Goal: Register for event/course

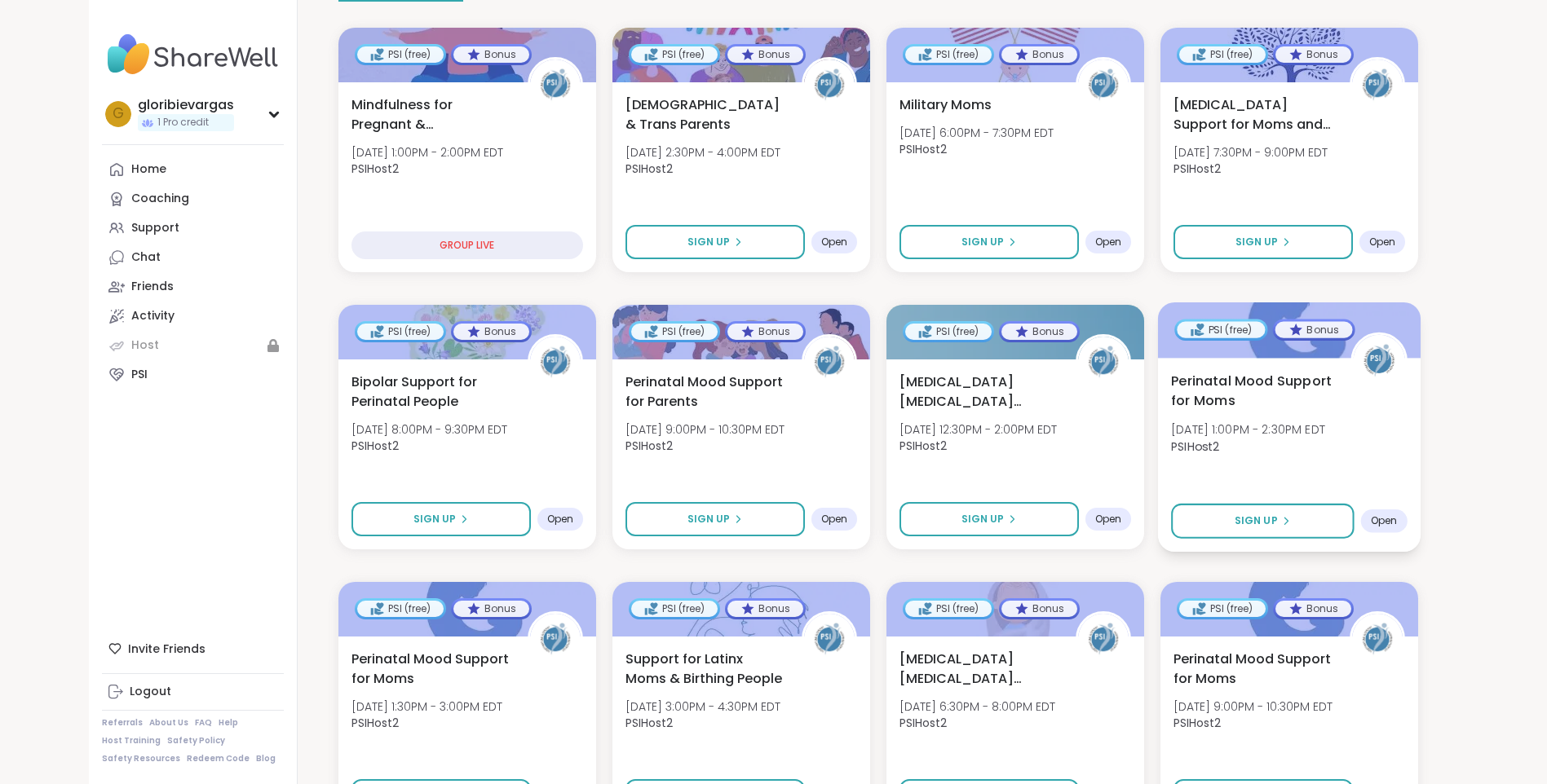
scroll to position [407, 0]
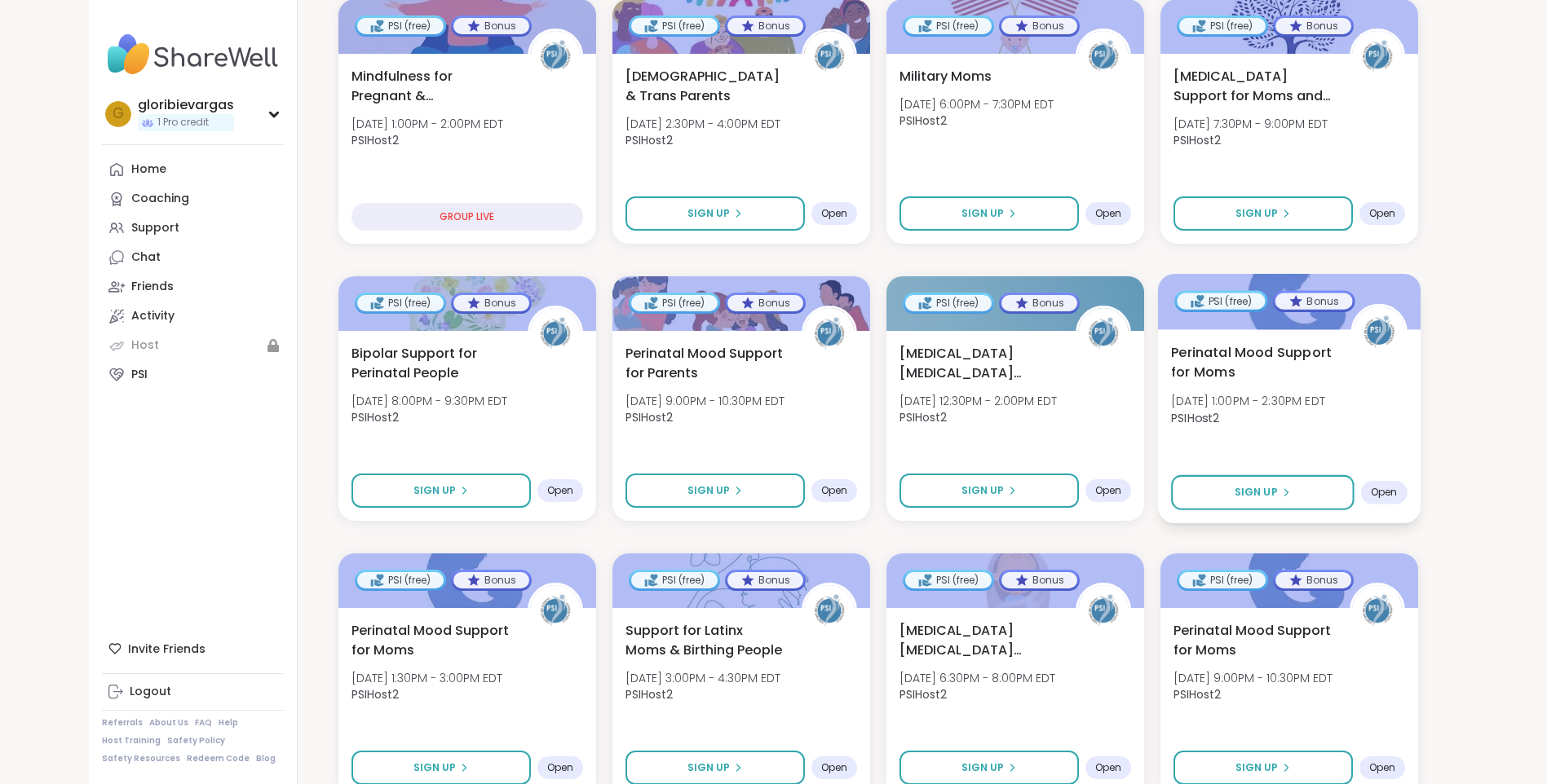
click at [1218, 409] on b "PSIHost2" at bounding box center [1195, 417] width 48 height 17
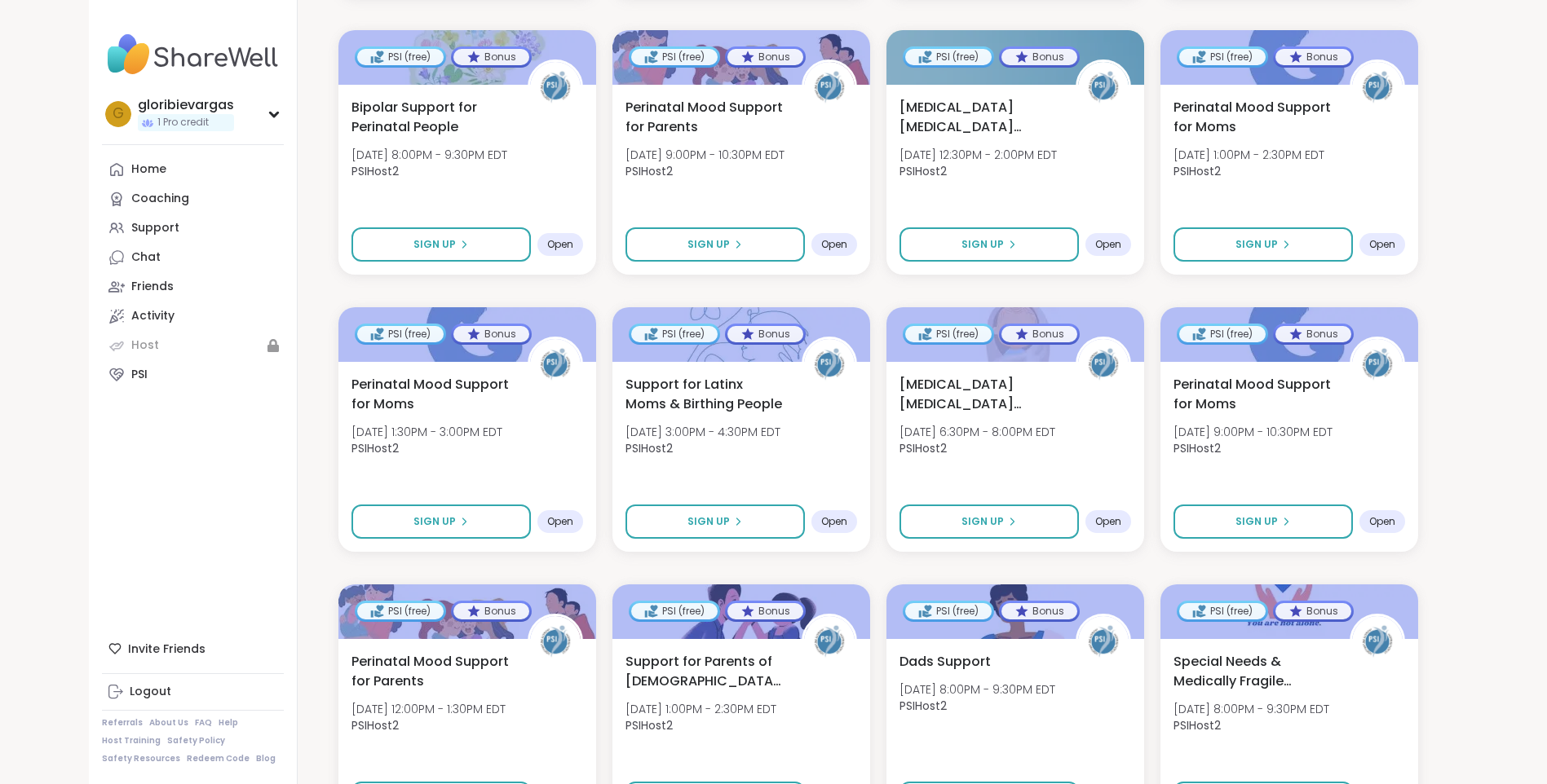
scroll to position [733, 0]
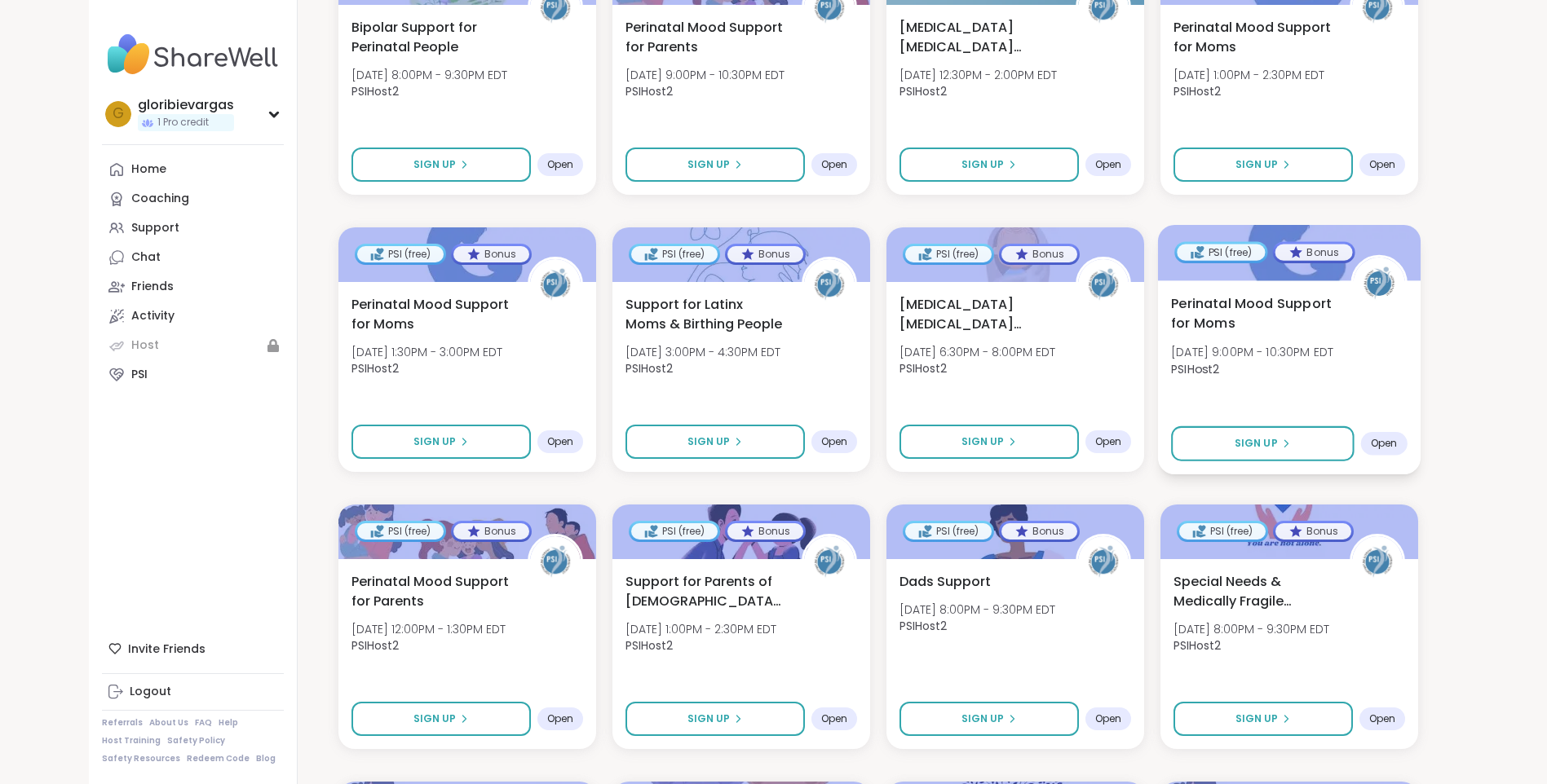
click at [1323, 360] on span "PSIHost2" at bounding box center [1252, 368] width 162 height 17
click at [1299, 366] on div "Perinatal Mood Support for Moms Thu, Oct 09 | 9:00PM - 10:30PM EDT PSIHost2" at bounding box center [1289, 340] width 237 height 93
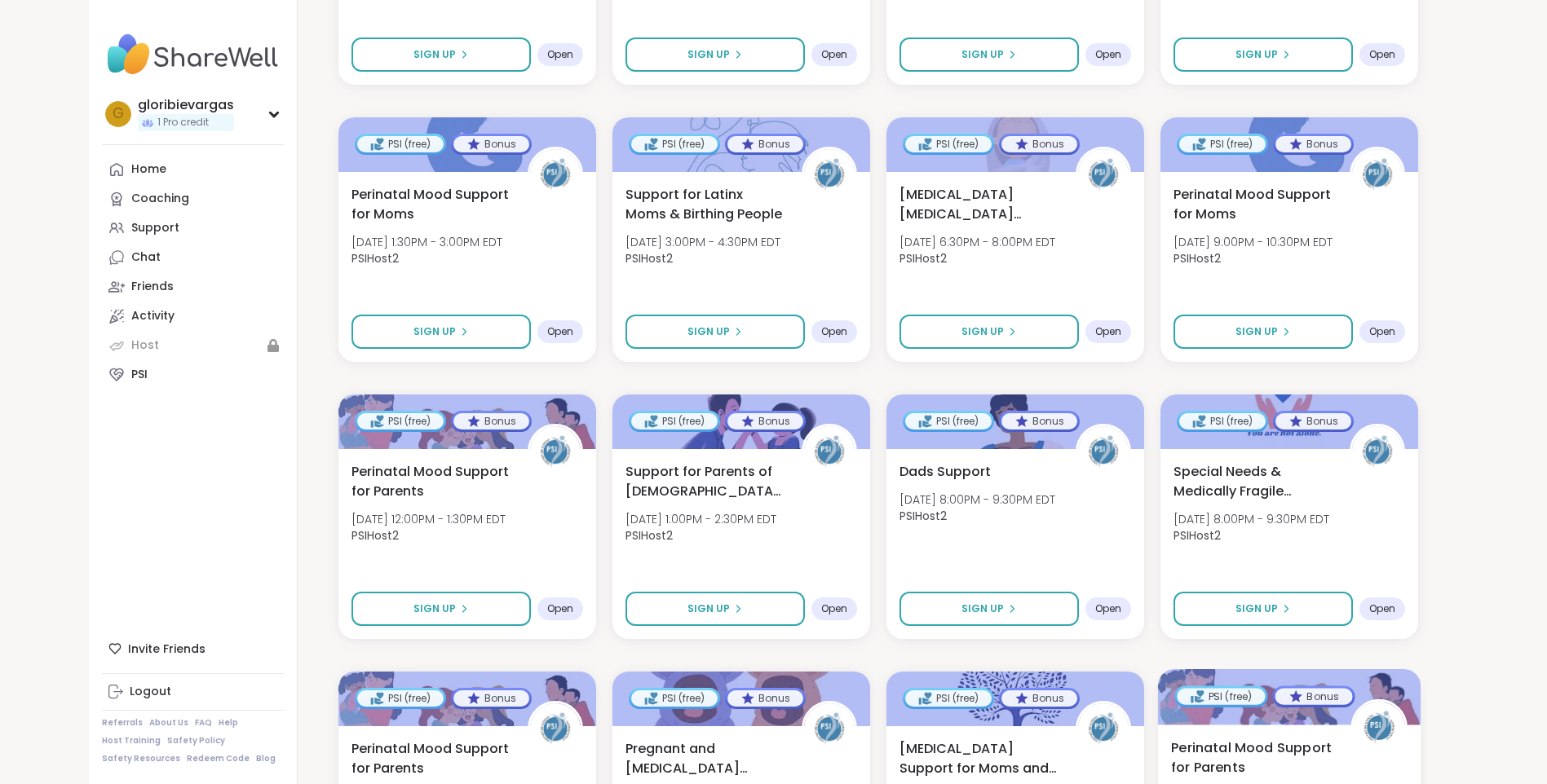
scroll to position [815, 0]
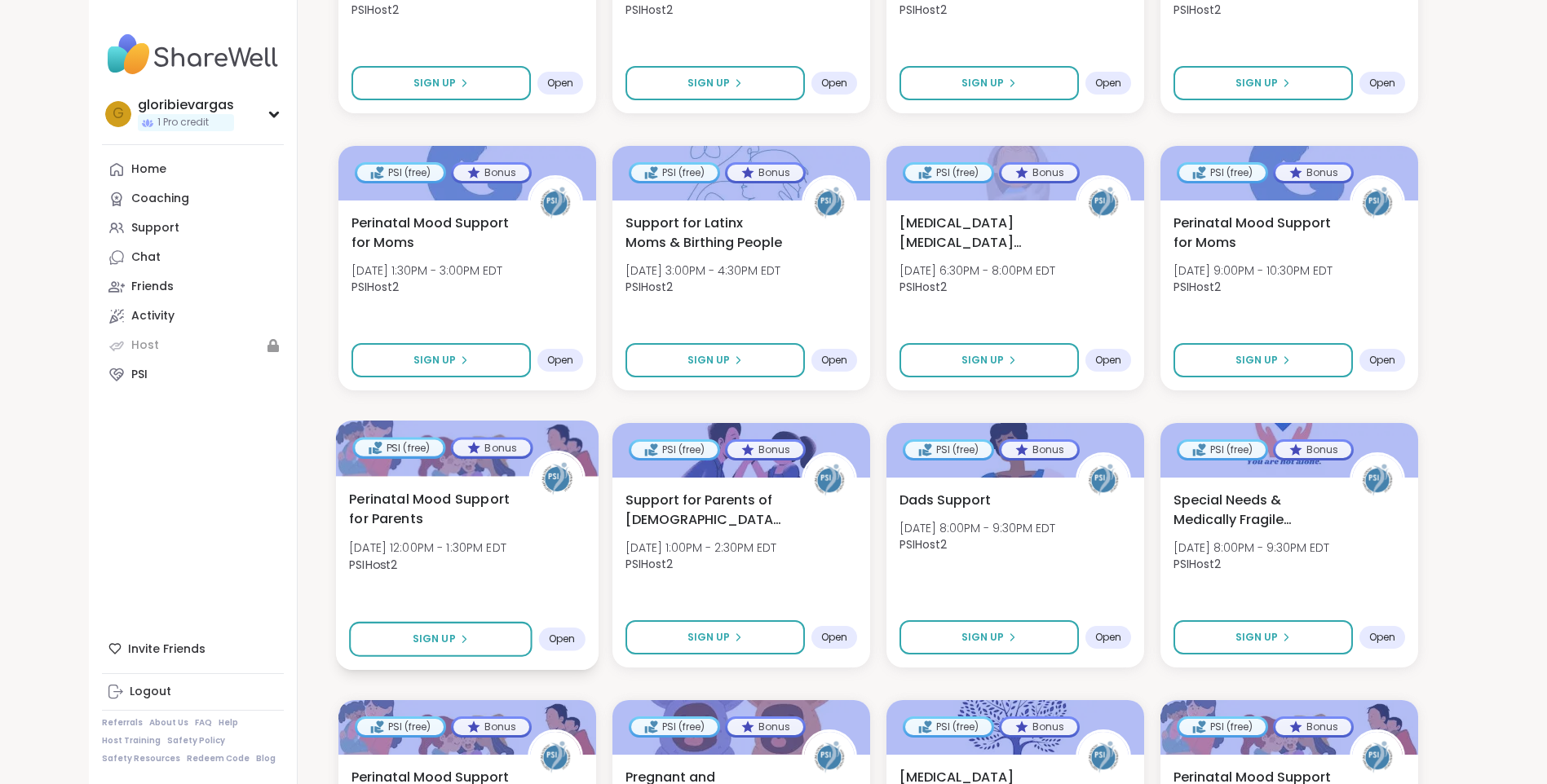
click at [476, 556] on span "PSIHost2" at bounding box center [427, 565] width 157 height 17
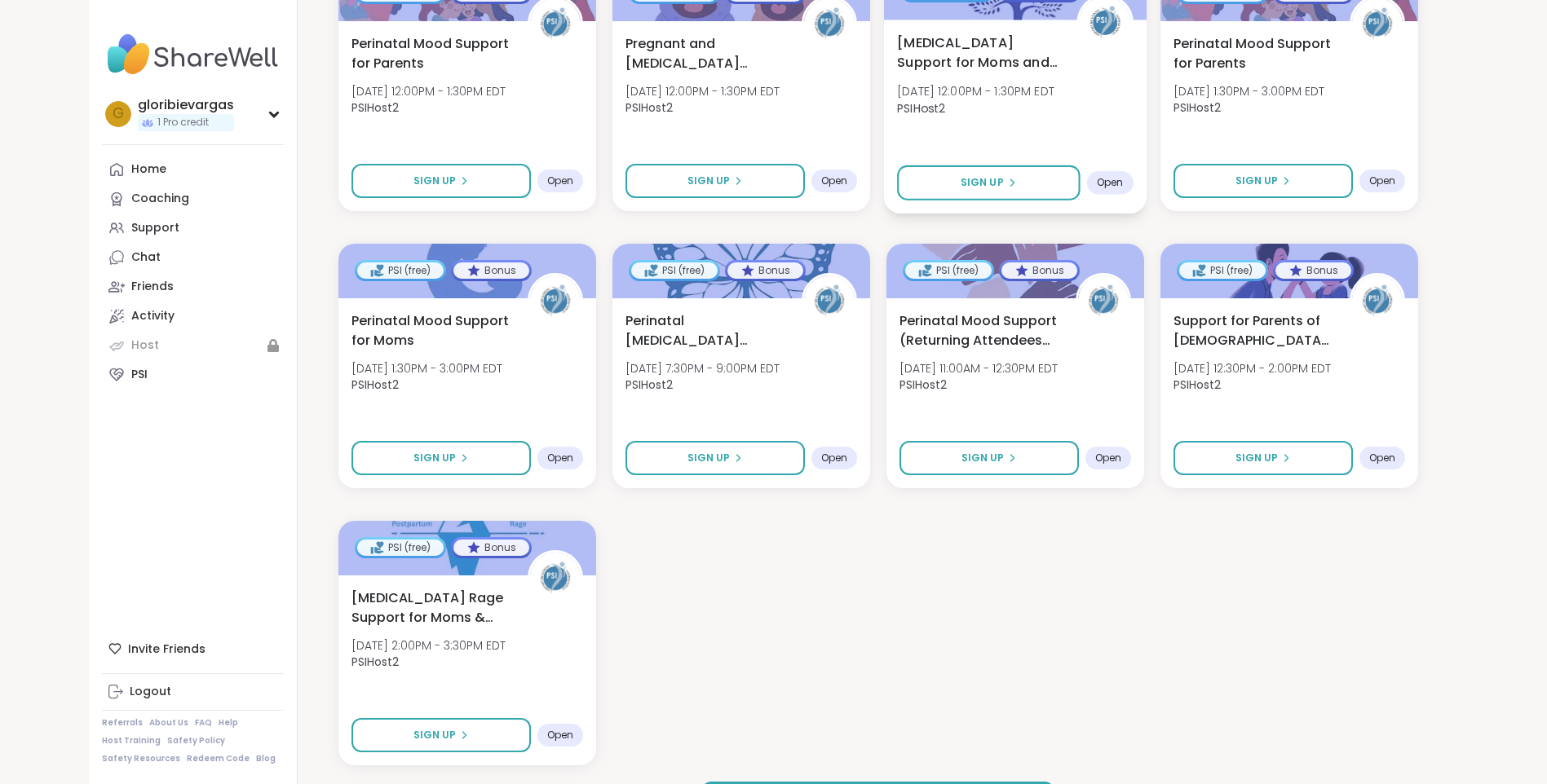
scroll to position [1616, 0]
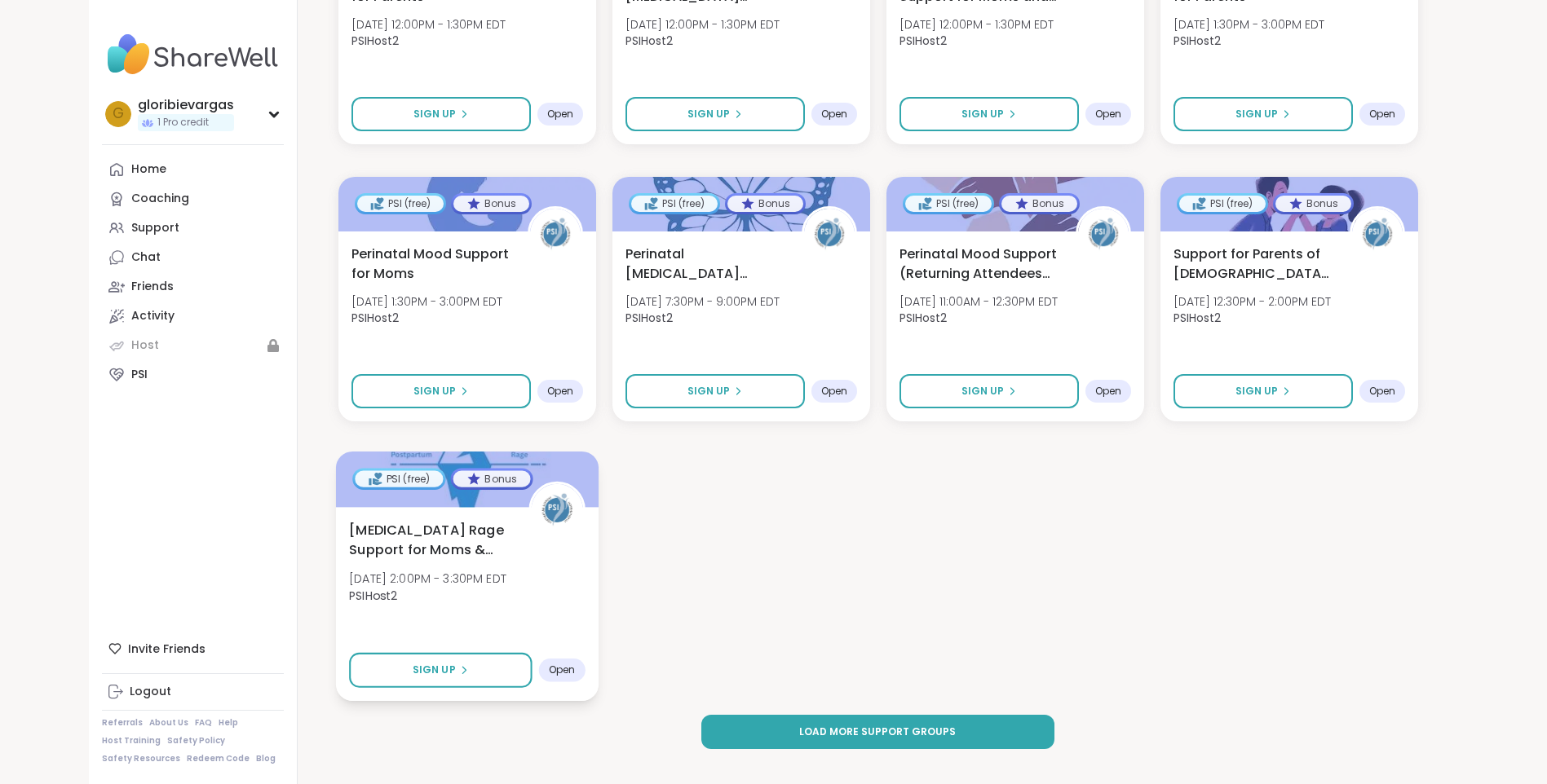
click at [393, 523] on span "Postpartum Rage Support for Moms & Birthing People" at bounding box center [429, 540] width 161 height 40
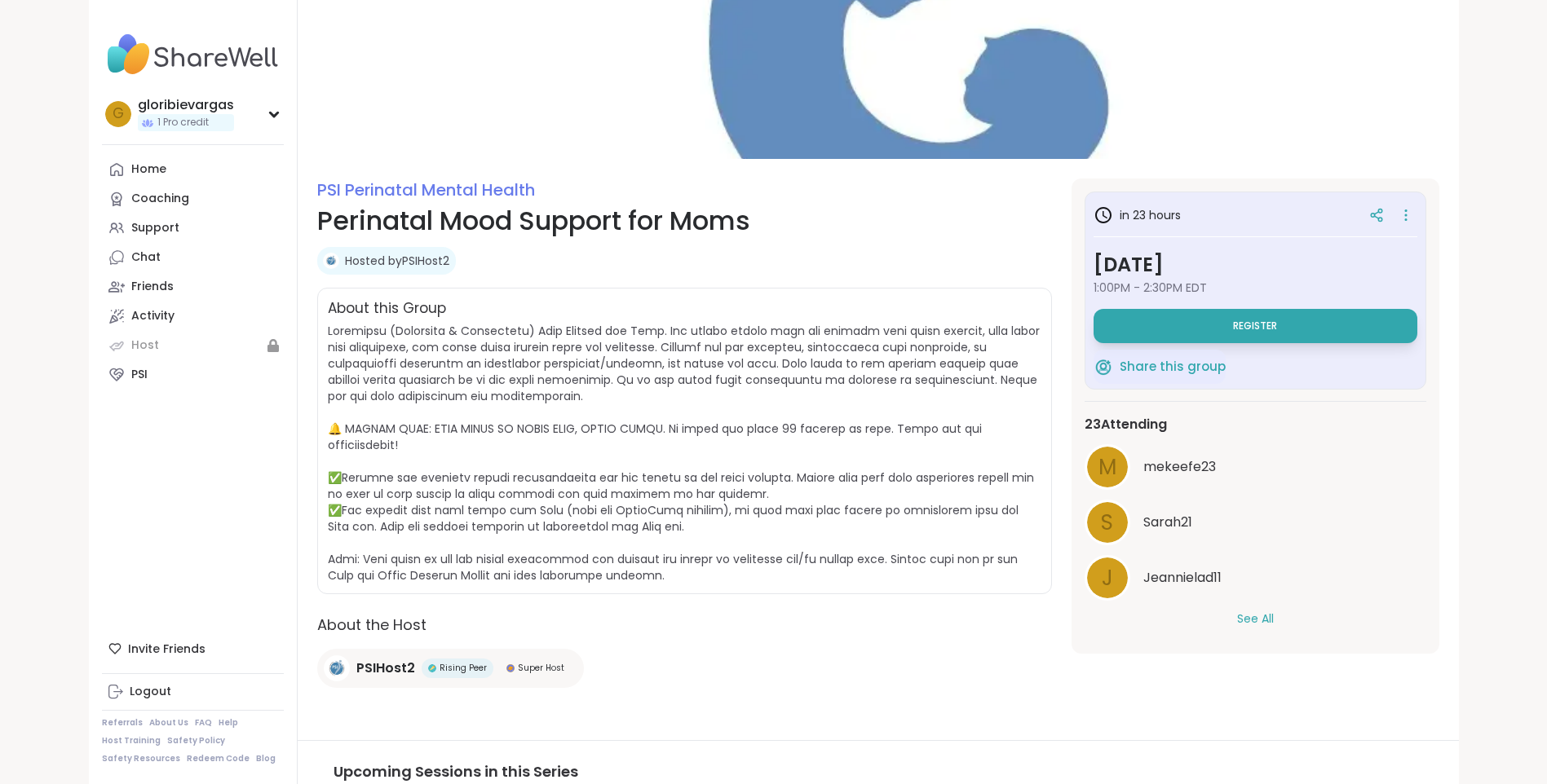
scroll to position [81, 0]
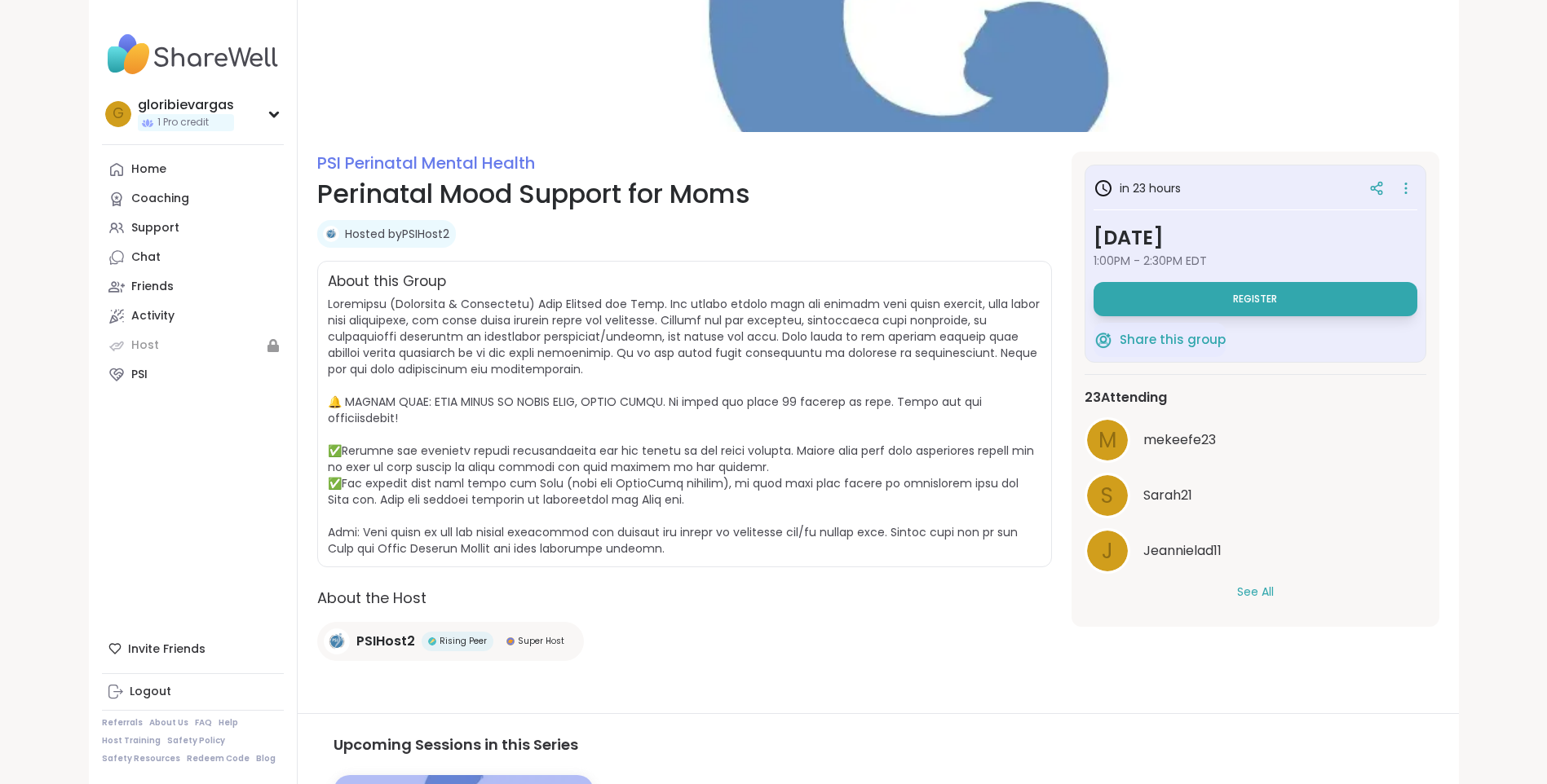
click at [1240, 593] on button "See All" at bounding box center [1255, 592] width 36 height 17
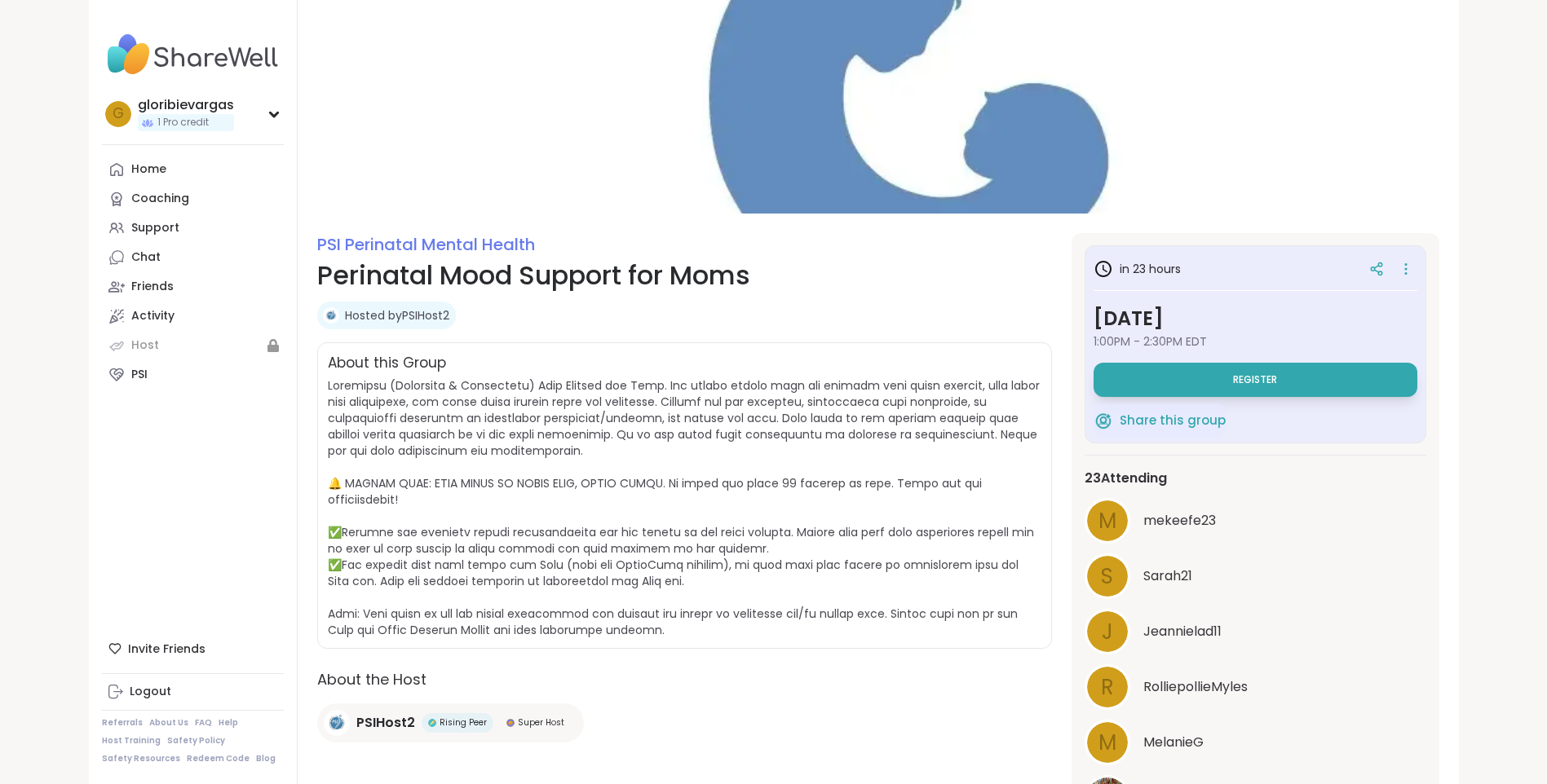
scroll to position [0, 0]
click at [1202, 387] on button "Register" at bounding box center [1255, 380] width 324 height 34
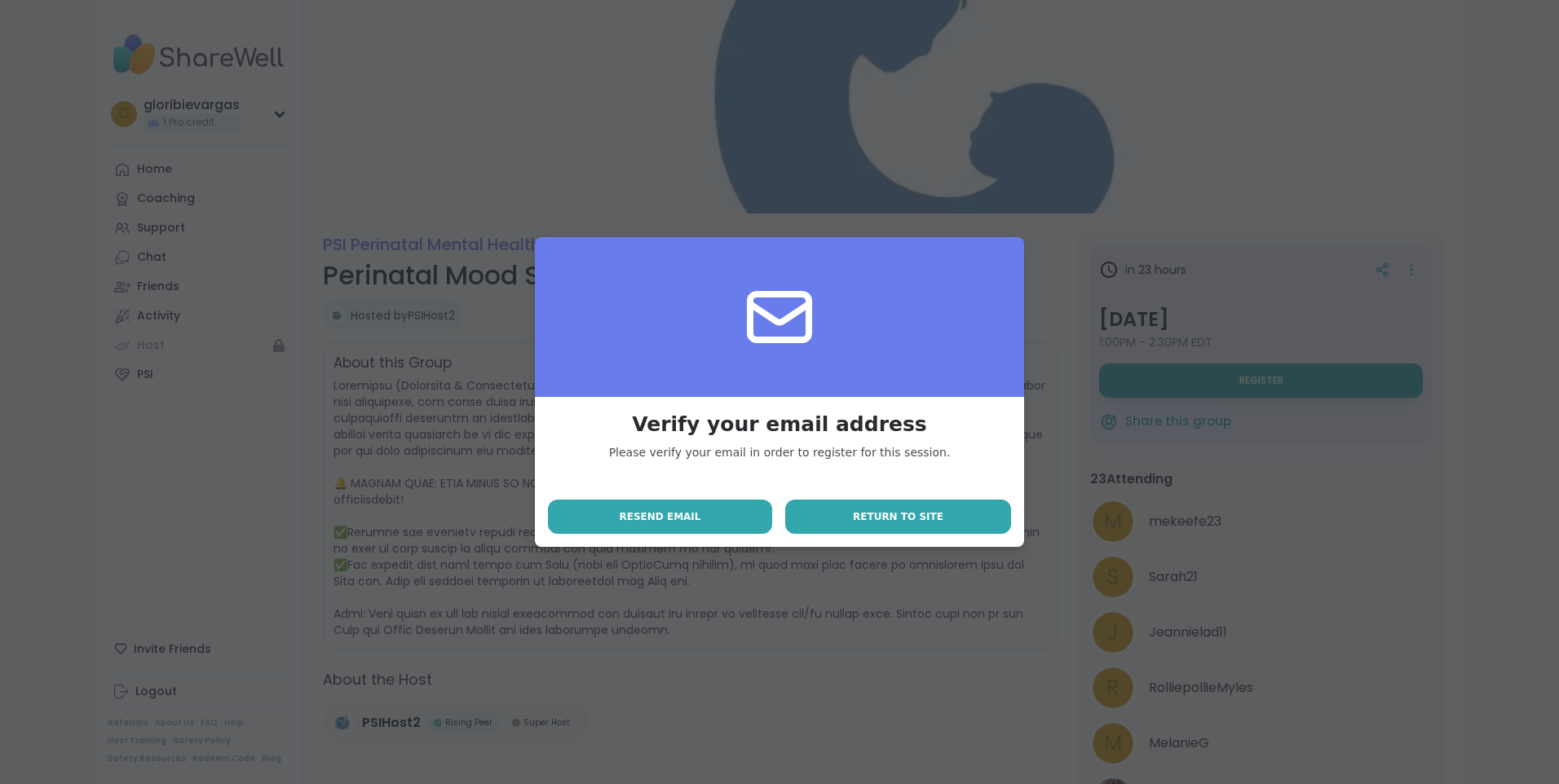
click at [902, 512] on span "Return to site" at bounding box center [897, 517] width 90 height 15
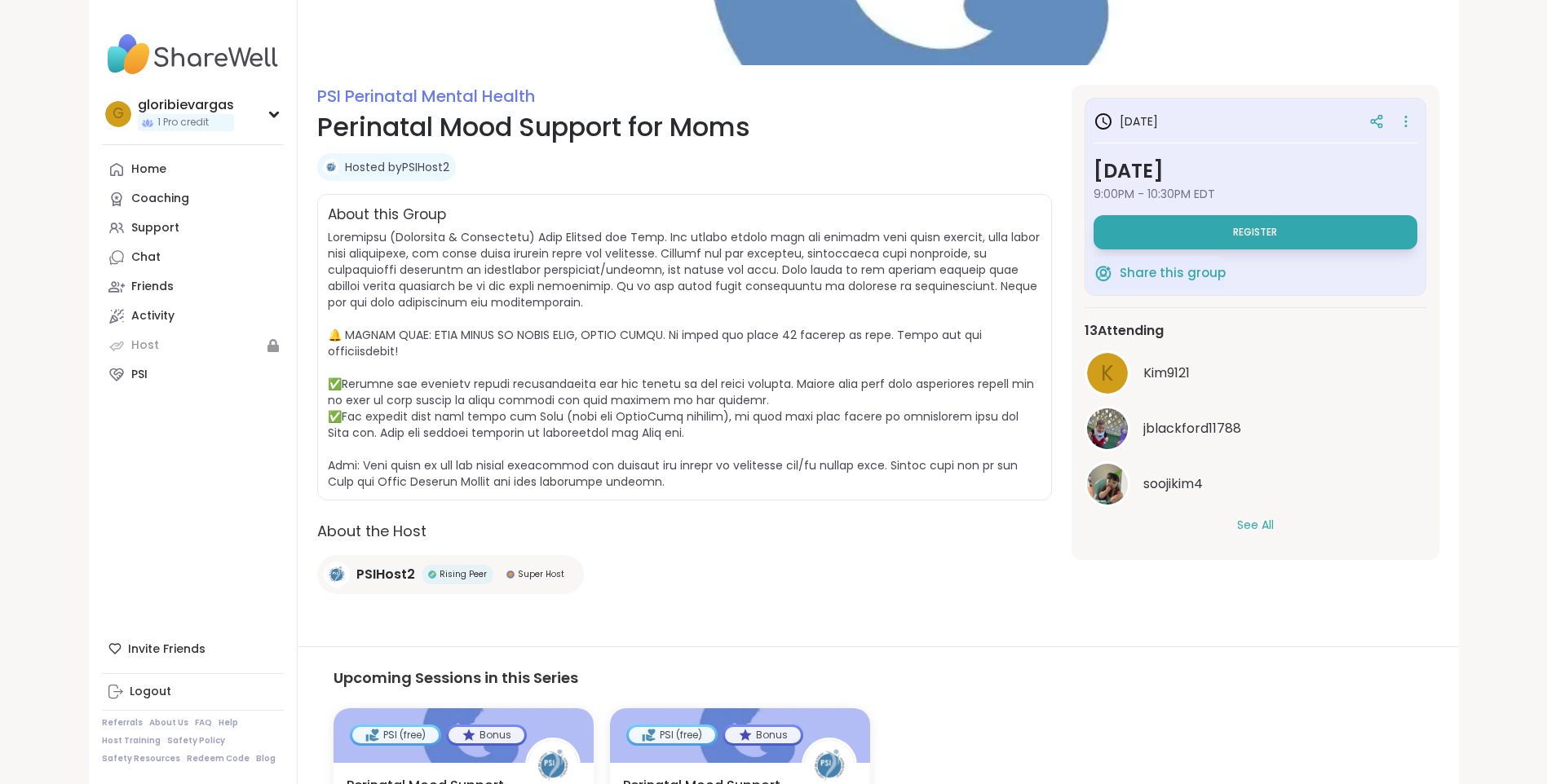
scroll to position [163, 0]
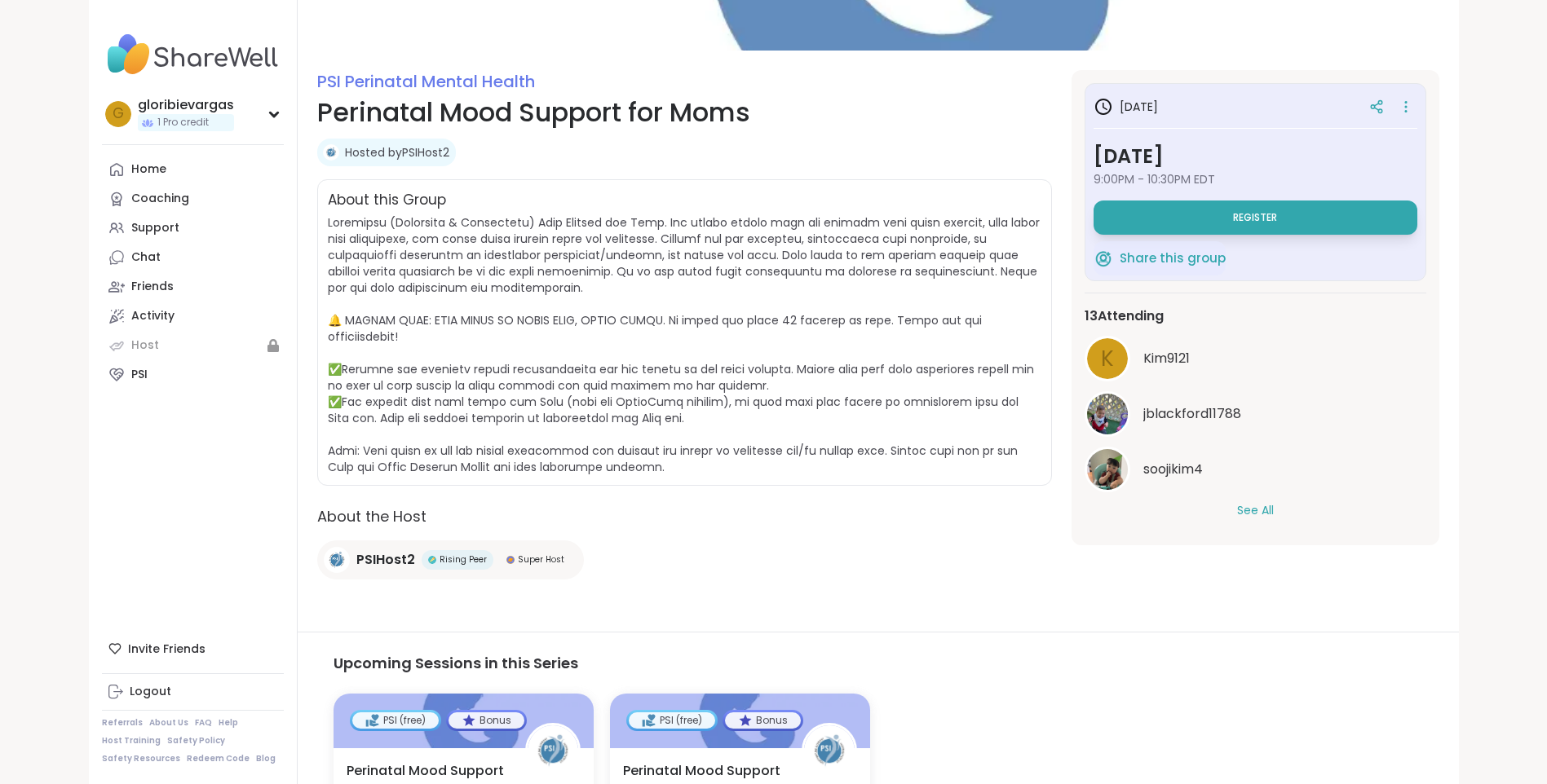
click at [1259, 517] on button "See All" at bounding box center [1255, 511] width 36 height 17
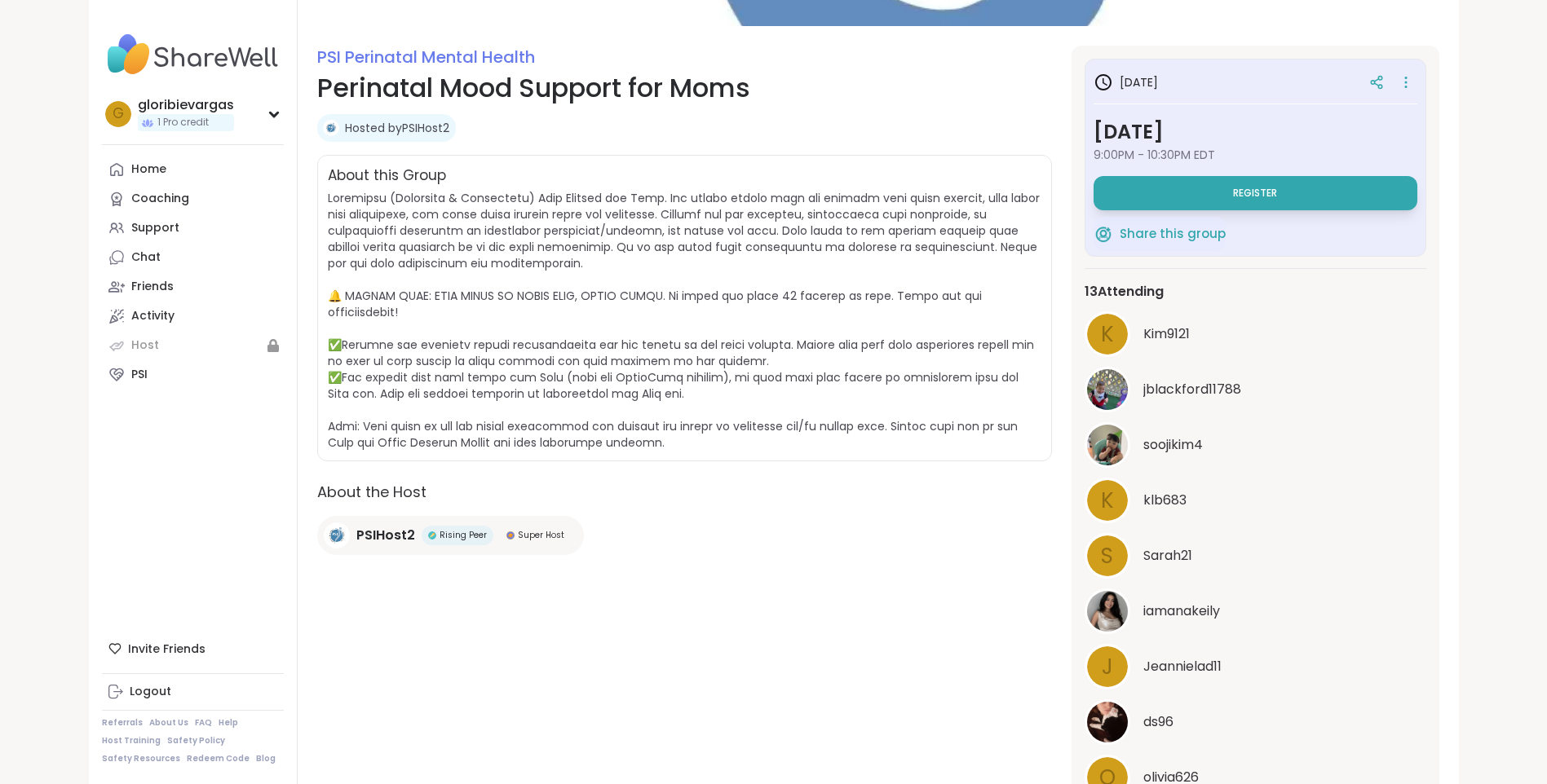
scroll to position [0, 0]
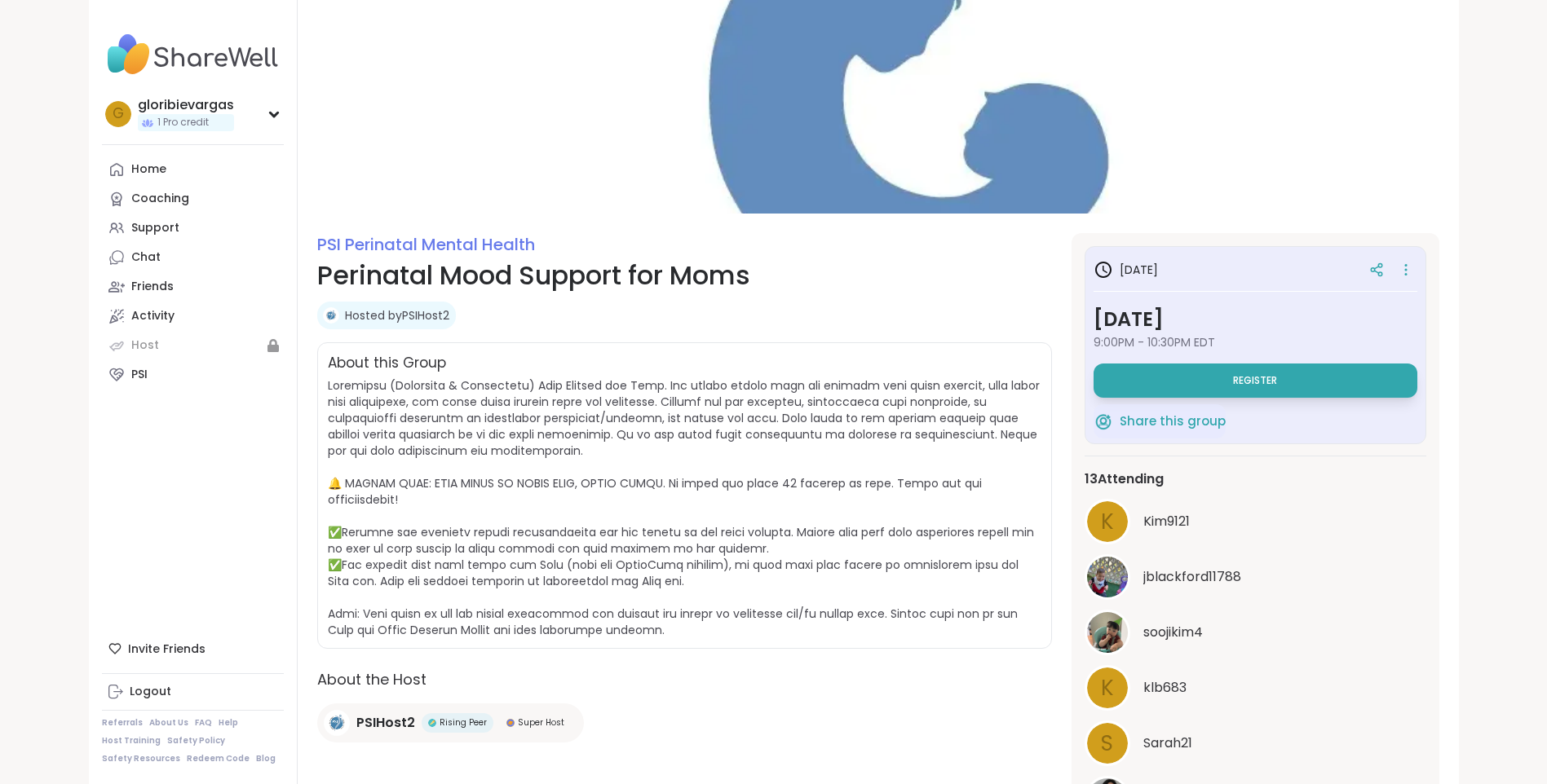
click at [0, 155] on html "gloribievargas 1 Pro credit g gloribievargas 1 Pro credit Profile Membership Se…" at bounding box center [774, 695] width 1547 height 1391
click at [693, 94] on img at bounding box center [878, 107] width 1161 height 214
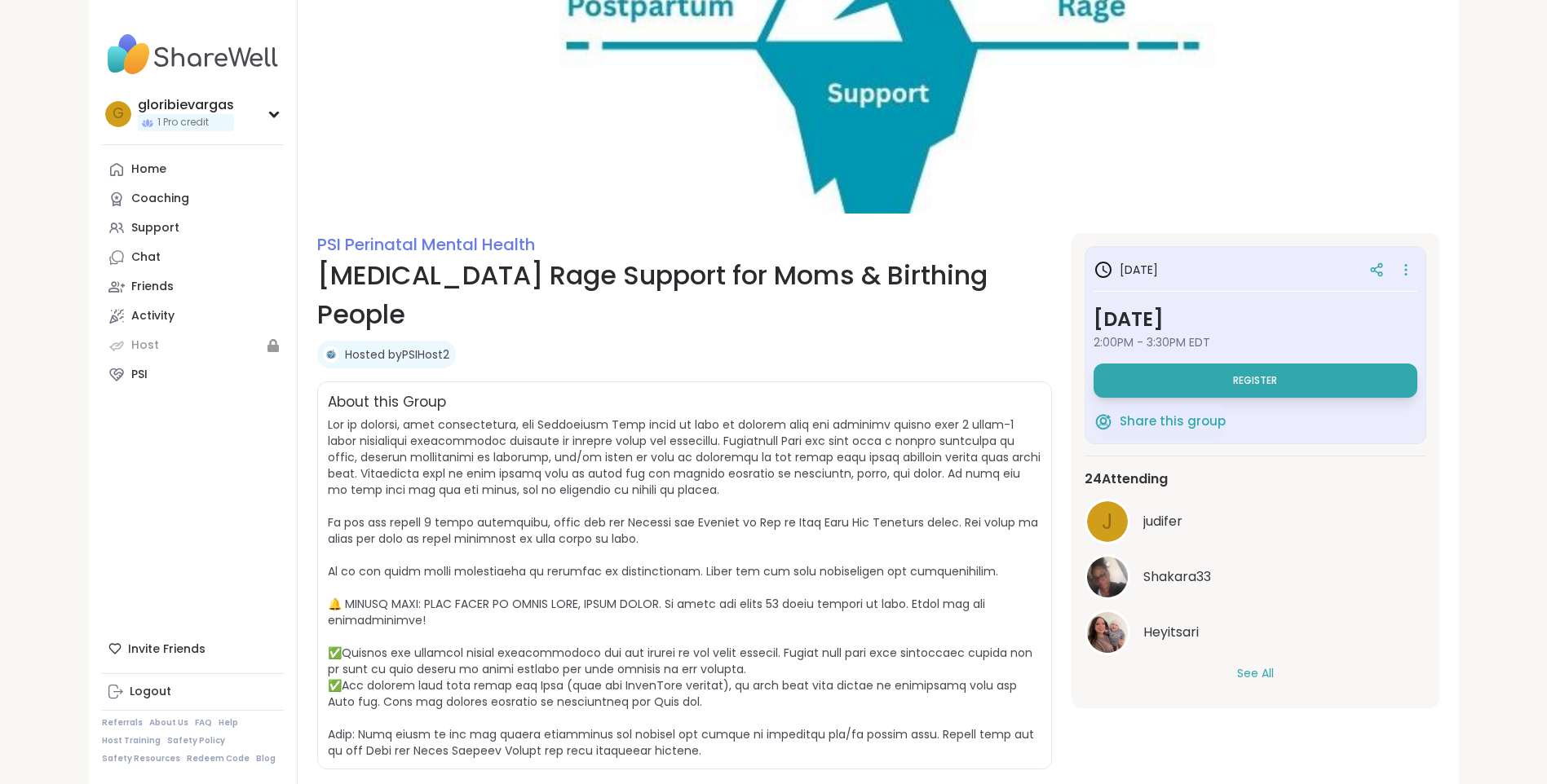
click at [1270, 666] on button "See All" at bounding box center [1255, 674] width 36 height 17
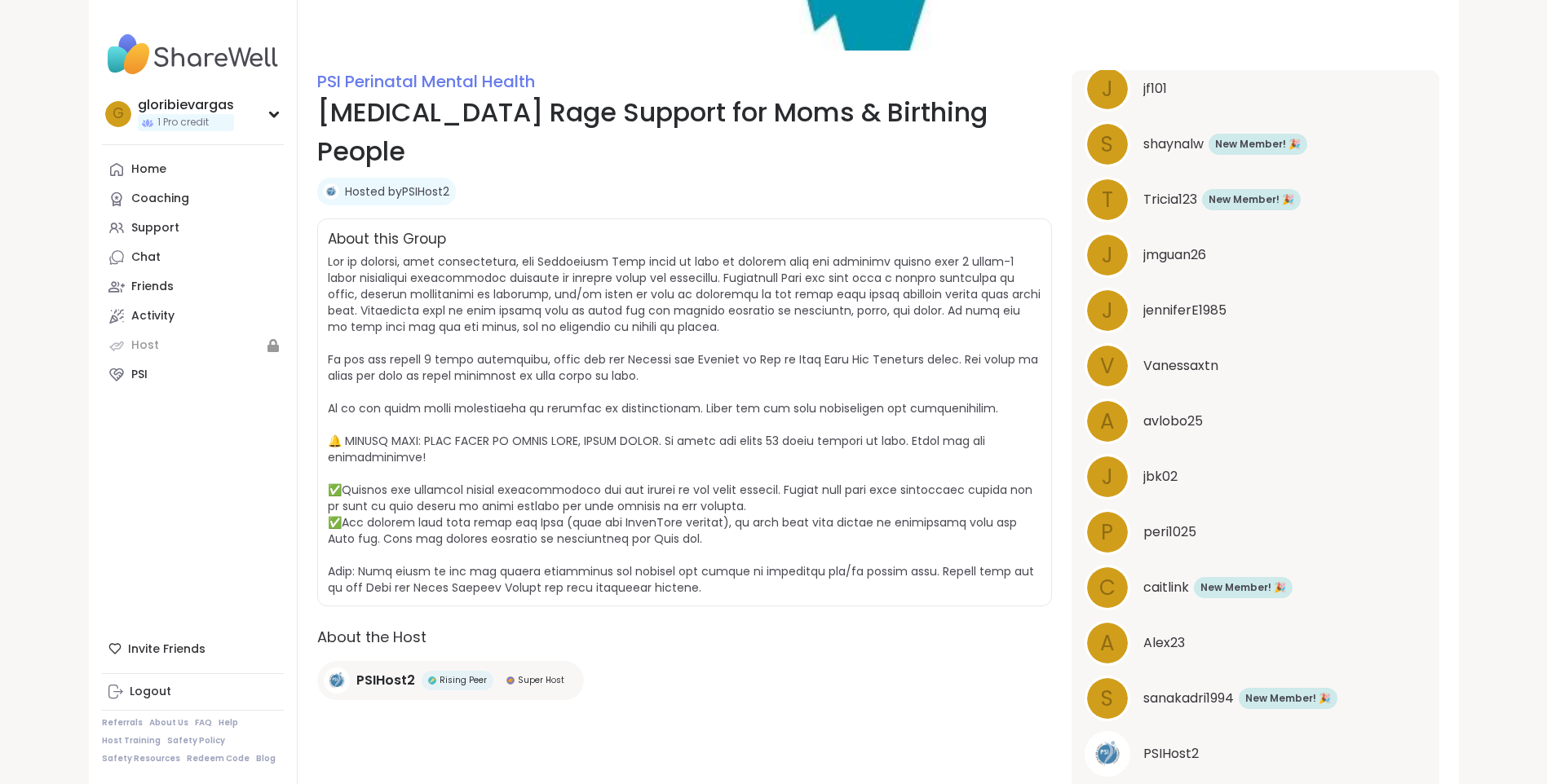
scroll to position [607, 0]
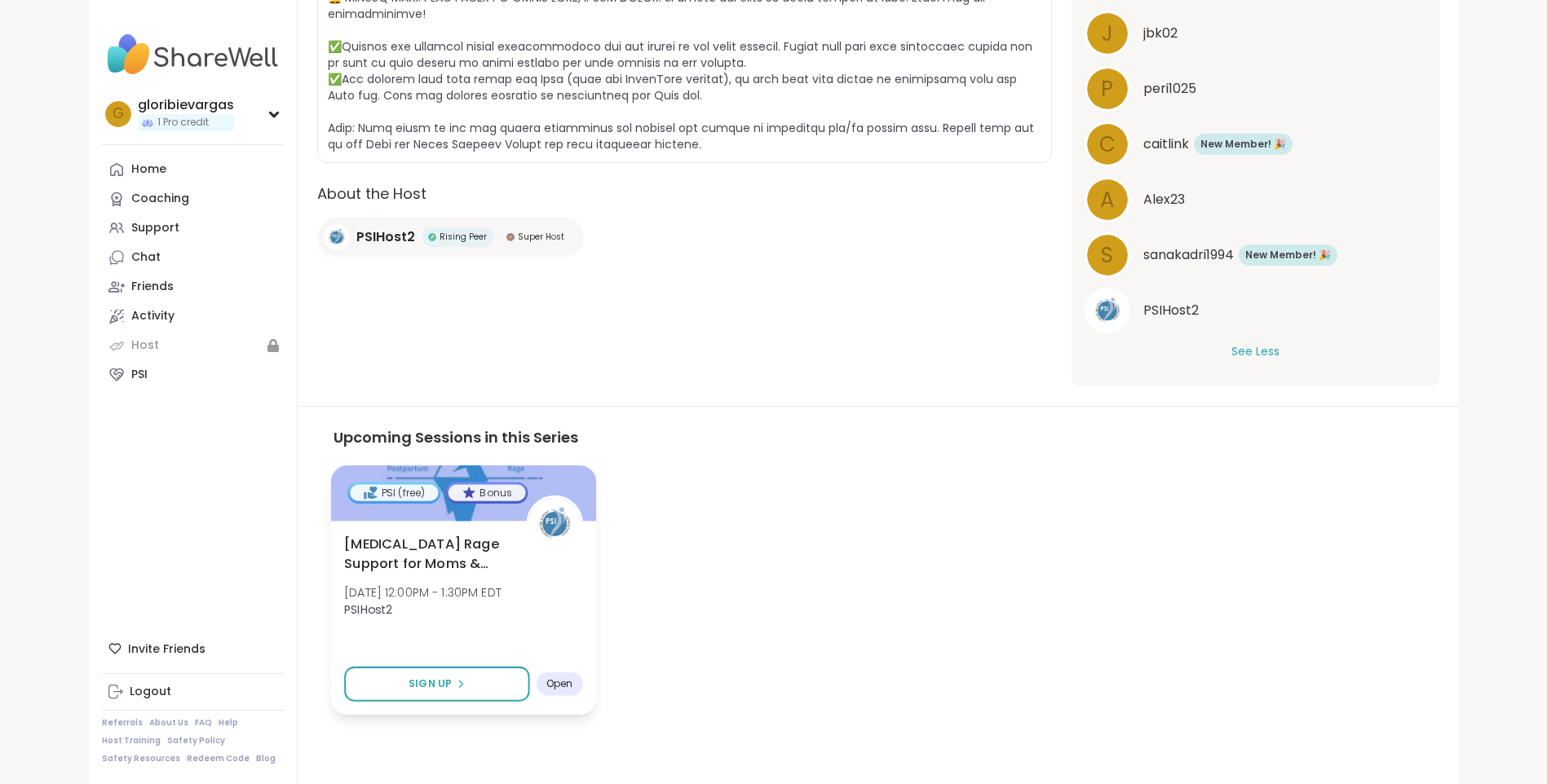
click at [495, 604] on span "PSIHost2" at bounding box center [423, 609] width 157 height 17
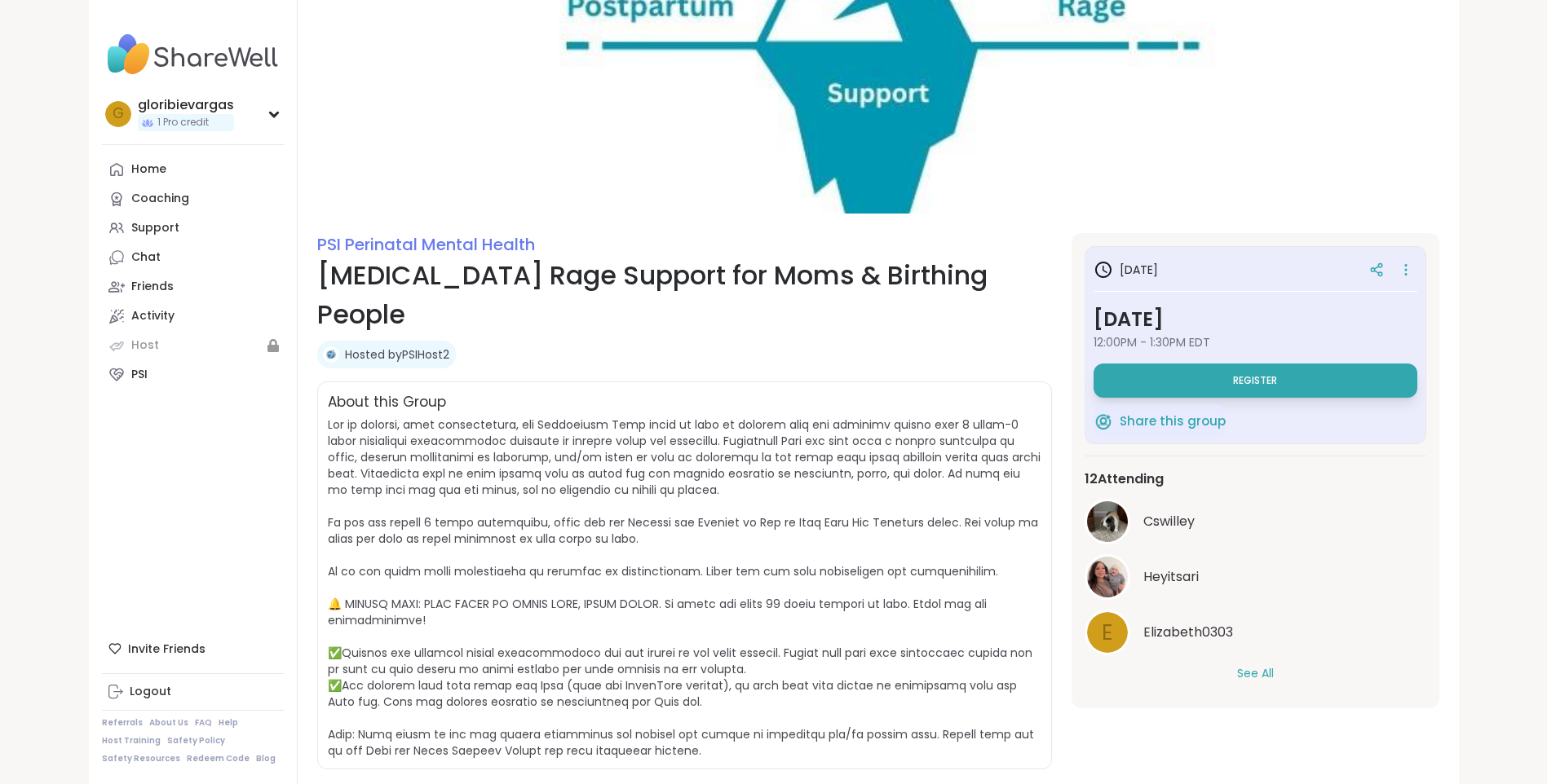
click at [1257, 676] on button "See All" at bounding box center [1255, 674] width 36 height 17
